Goal: Information Seeking & Learning: Check status

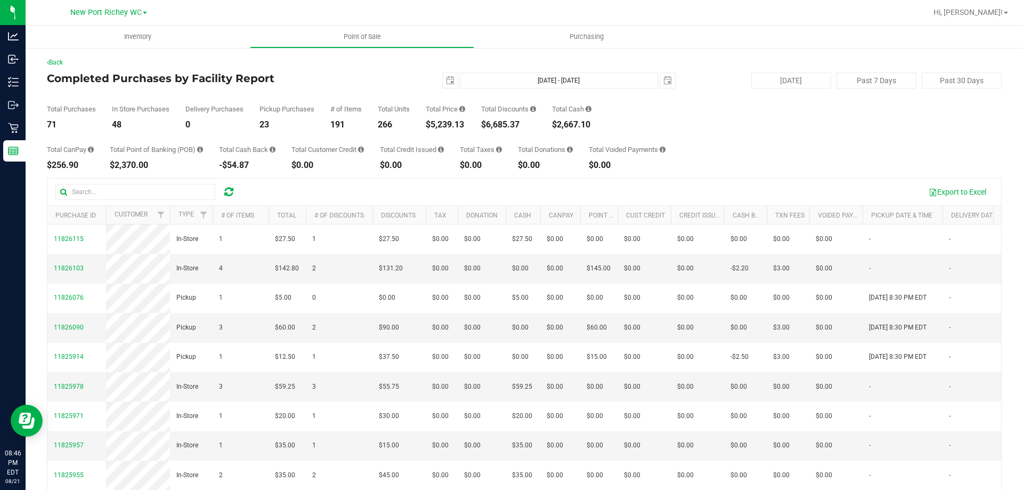
drag, startPoint x: 434, startPoint y: 120, endPoint x: 467, endPoint y: 122, distance: 33.1
click at [465, 122] on div "$5,239.13" at bounding box center [445, 124] width 39 height 9
copy div "5,239.13"
click at [446, 83] on span "select" at bounding box center [450, 80] width 9 height 9
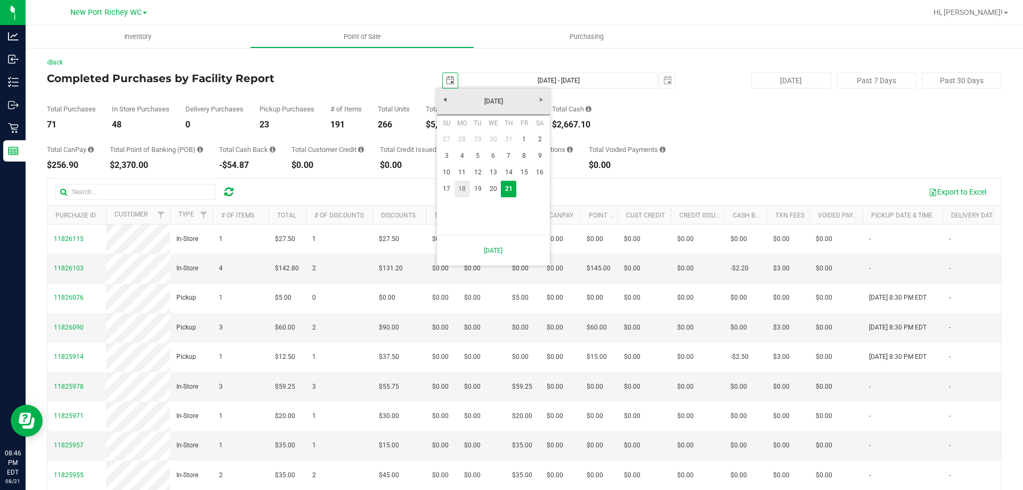
click at [460, 184] on link "18" at bounding box center [461, 189] width 15 height 17
type input "[DATE]"
type input "[DATE] - [DATE]"
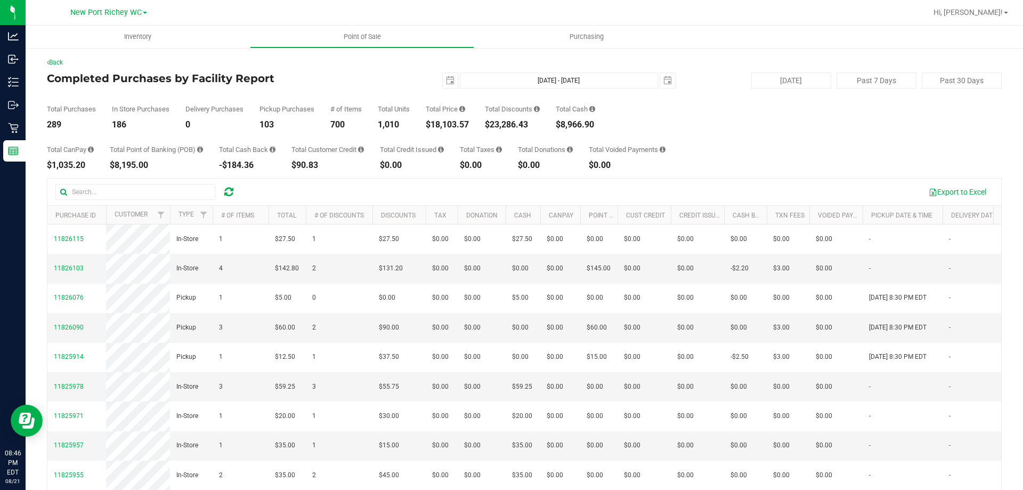
drag, startPoint x: 435, startPoint y: 123, endPoint x: 471, endPoint y: 123, distance: 36.8
click at [469, 123] on div "$18,103.57" at bounding box center [447, 124] width 43 height 9
copy div "18,103.57"
click at [446, 80] on span "select" at bounding box center [450, 80] width 9 height 9
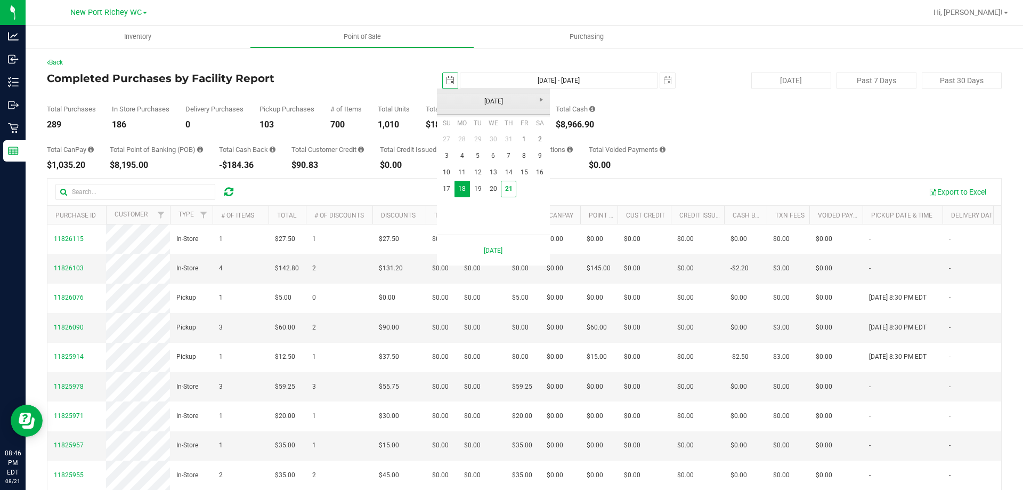
scroll to position [0, 27]
click at [520, 133] on link "1" at bounding box center [523, 139] width 15 height 17
type input "[DATE]"
type input "[DATE] - [DATE]"
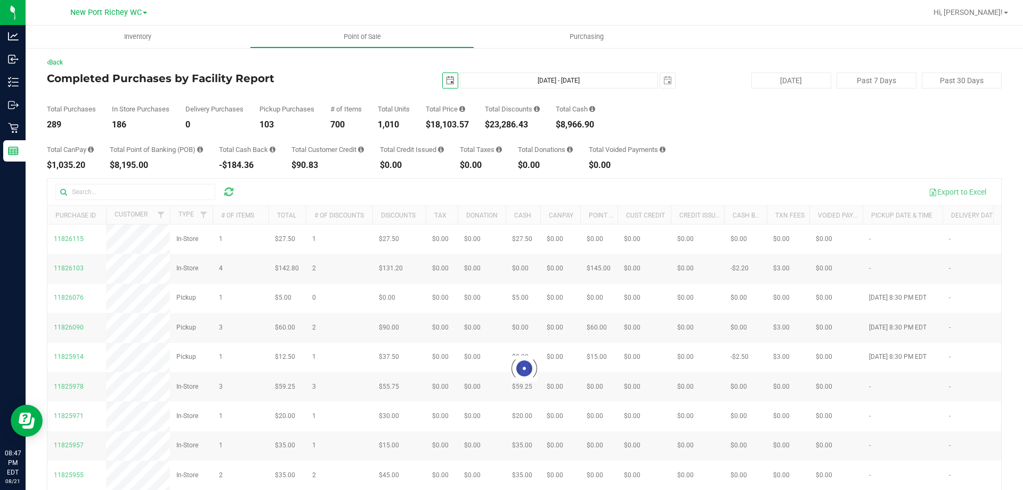
click at [433, 123] on div "$18,103.57" at bounding box center [447, 124] width 43 height 9
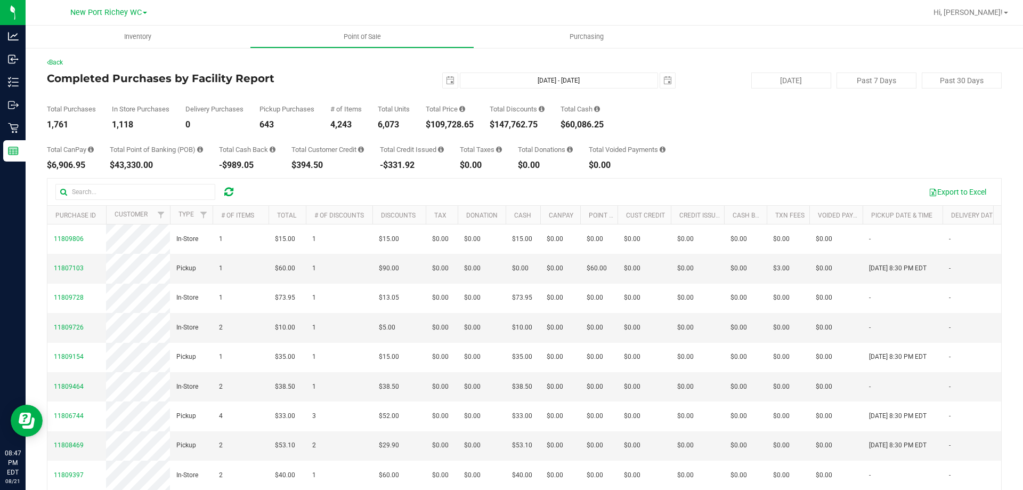
drag, startPoint x: 431, startPoint y: 122, endPoint x: 507, endPoint y: 123, distance: 75.6
click at [507, 123] on div "Total Purchases 1,761 In Store Purchases 1,118 Delivery Purchases 0 Pickup Purc…" at bounding box center [524, 108] width 955 height 40
click at [474, 122] on div "$109,728.65" at bounding box center [450, 124] width 48 height 9
drag, startPoint x: 434, startPoint y: 124, endPoint x: 477, endPoint y: 127, distance: 42.7
click at [474, 127] on div "$109,728.65" at bounding box center [450, 124] width 48 height 9
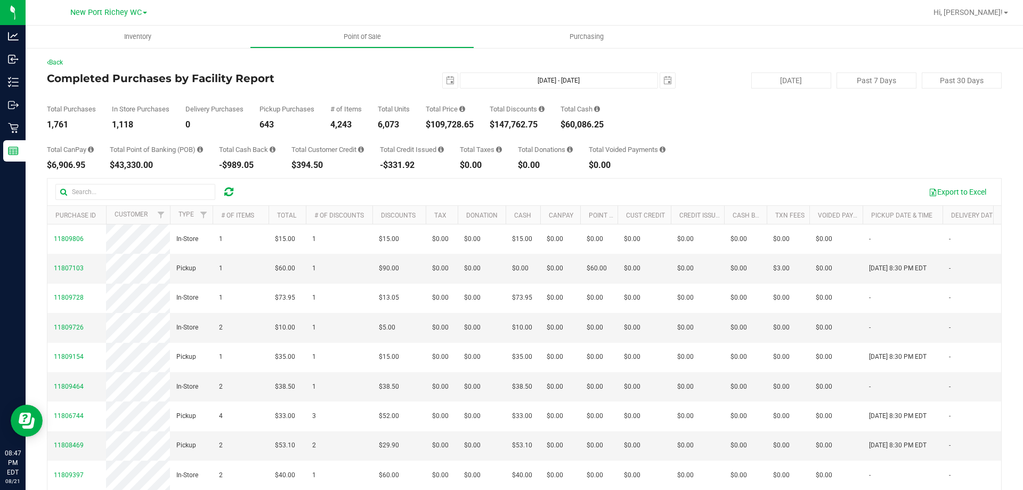
copy div "109,728.65"
click at [443, 75] on span "select" at bounding box center [450, 80] width 15 height 15
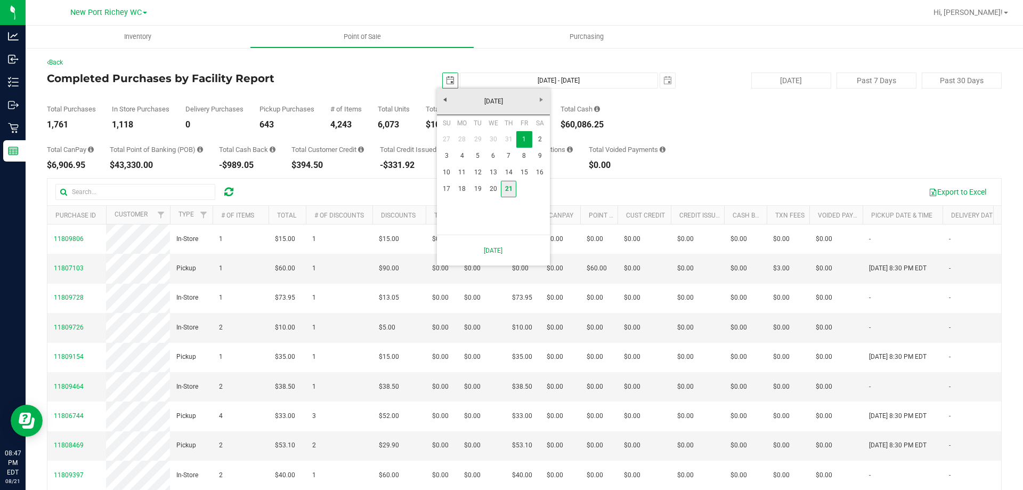
click at [505, 188] on link "21" at bounding box center [508, 189] width 15 height 17
type input "[DATE]"
type input "[DATE] - [DATE]"
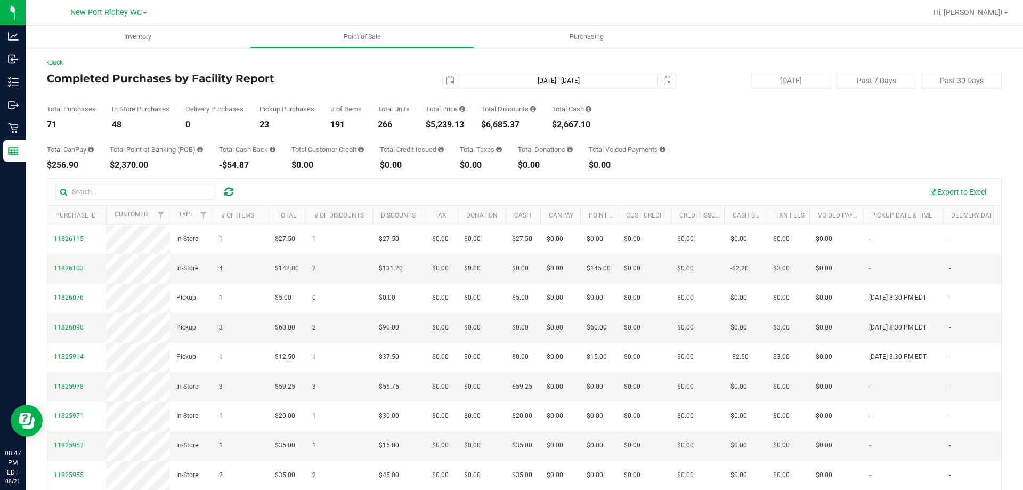
drag, startPoint x: 488, startPoint y: 123, endPoint x: 529, endPoint y: 123, distance: 40.5
click at [529, 123] on div "$6,685.37" at bounding box center [508, 124] width 55 height 9
copy div "6,685.37"
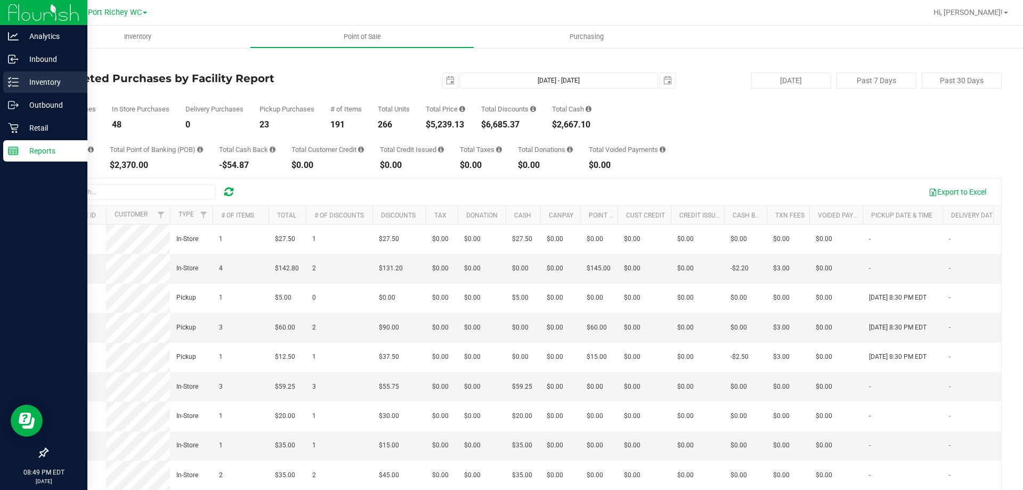
click at [45, 80] on p "Inventory" at bounding box center [51, 82] width 64 height 13
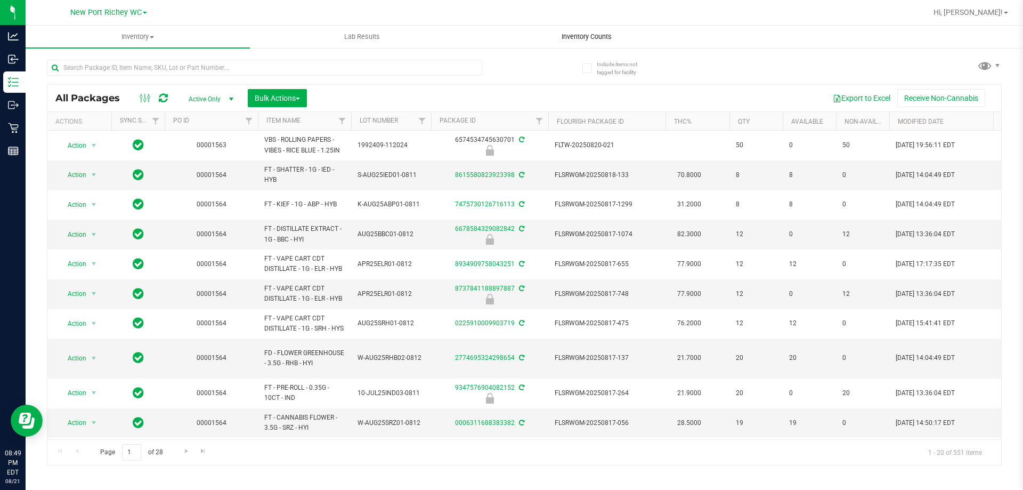
click at [582, 31] on uib-tab-heading "Inventory Counts" at bounding box center [586, 36] width 223 height 21
